Goal: Find specific page/section: Find specific page/section

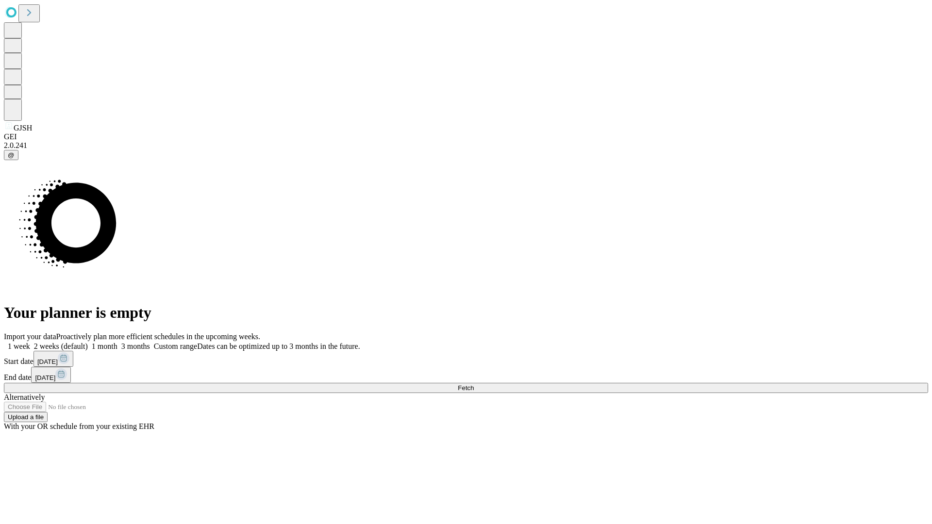
click at [474, 384] on span "Fetch" at bounding box center [466, 387] width 16 height 7
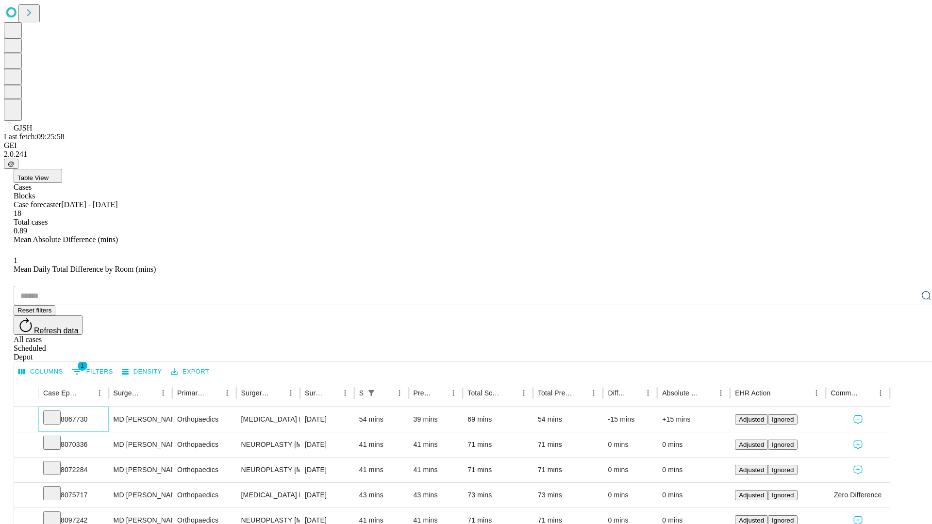
click at [57, 412] on icon at bounding box center [52, 417] width 10 height 10
